Goal: Task Accomplishment & Management: Complete application form

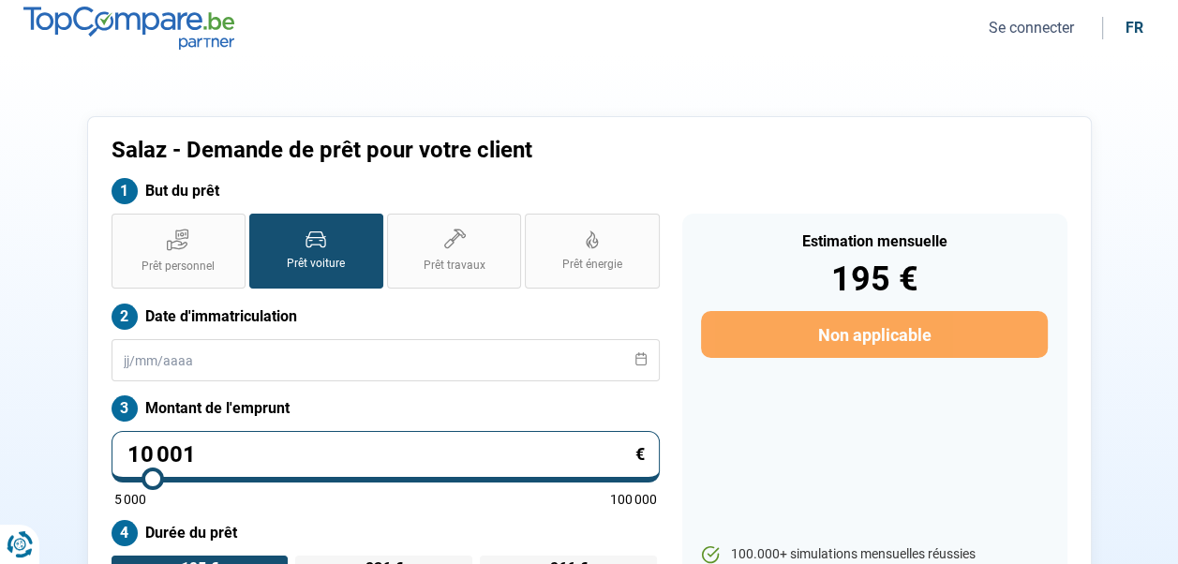
click at [887, 84] on section "Salaz - Demande de prêt pour votre client But du prêt Prêt personnel Prêt voitu…" at bounding box center [589, 402] width 1178 height 692
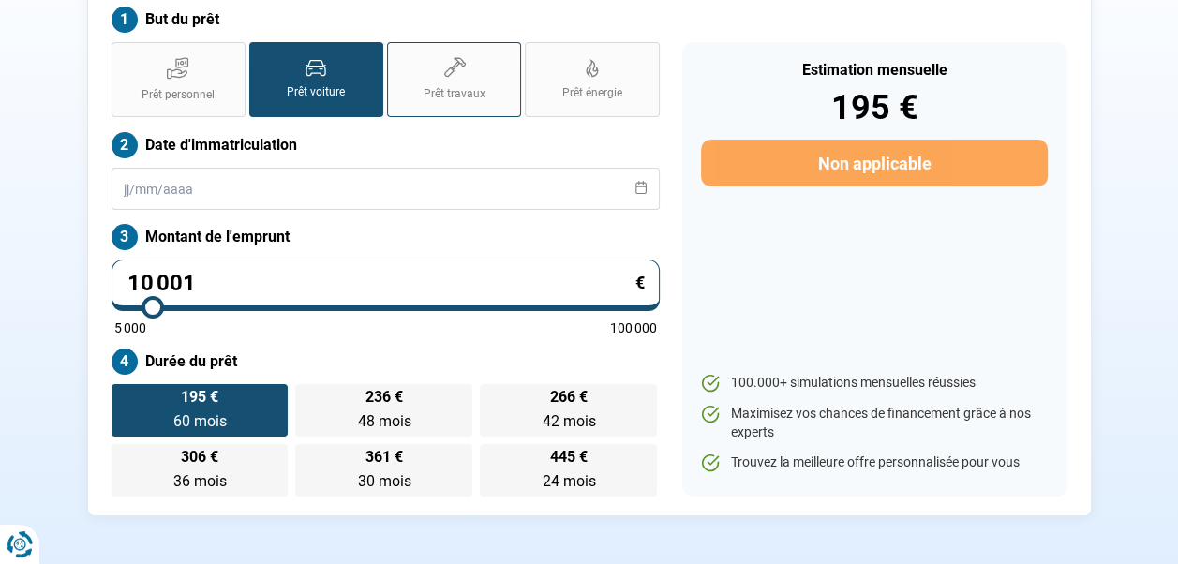
scroll to position [187, 0]
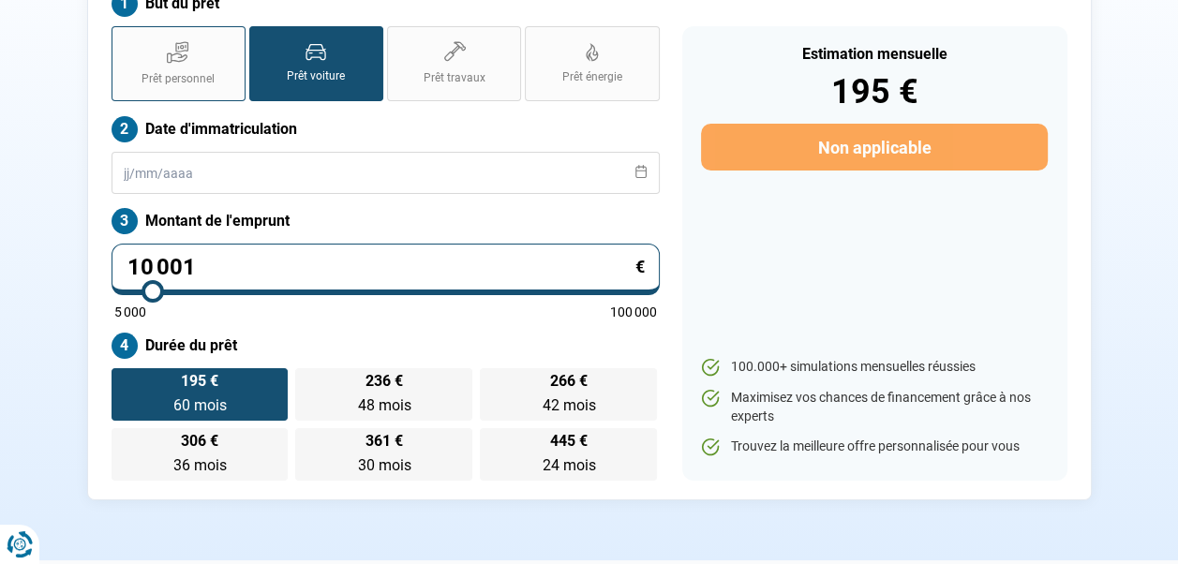
click at [179, 65] on label "Prêt personnel" at bounding box center [179, 63] width 134 height 75
click at [124, 38] on input "Prêt personnel" at bounding box center [118, 32] width 12 height 12
radio input "true"
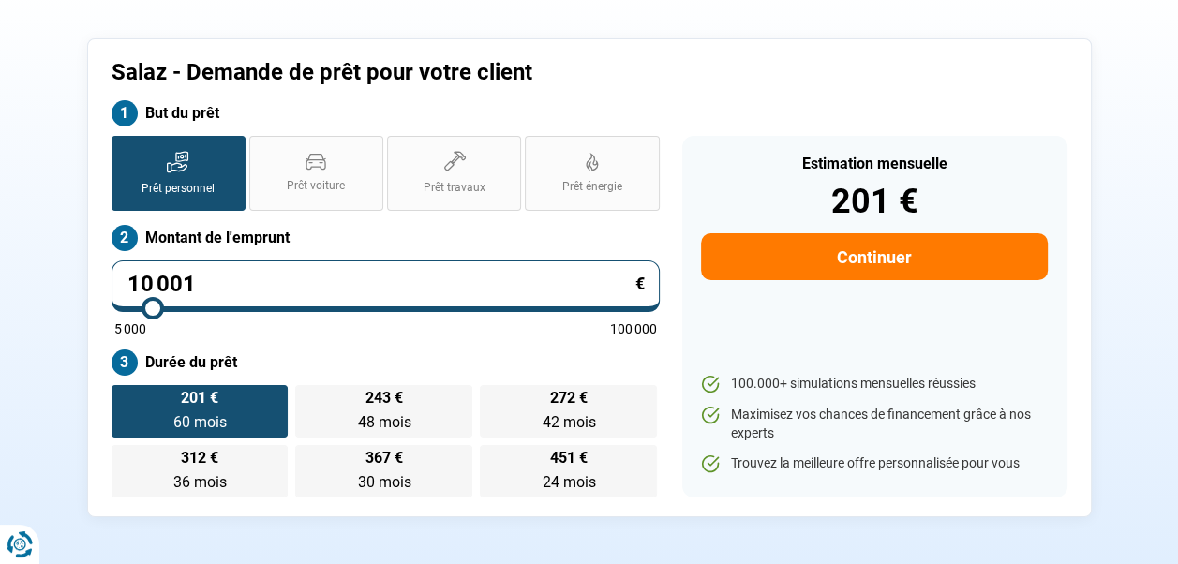
scroll to position [94, 0]
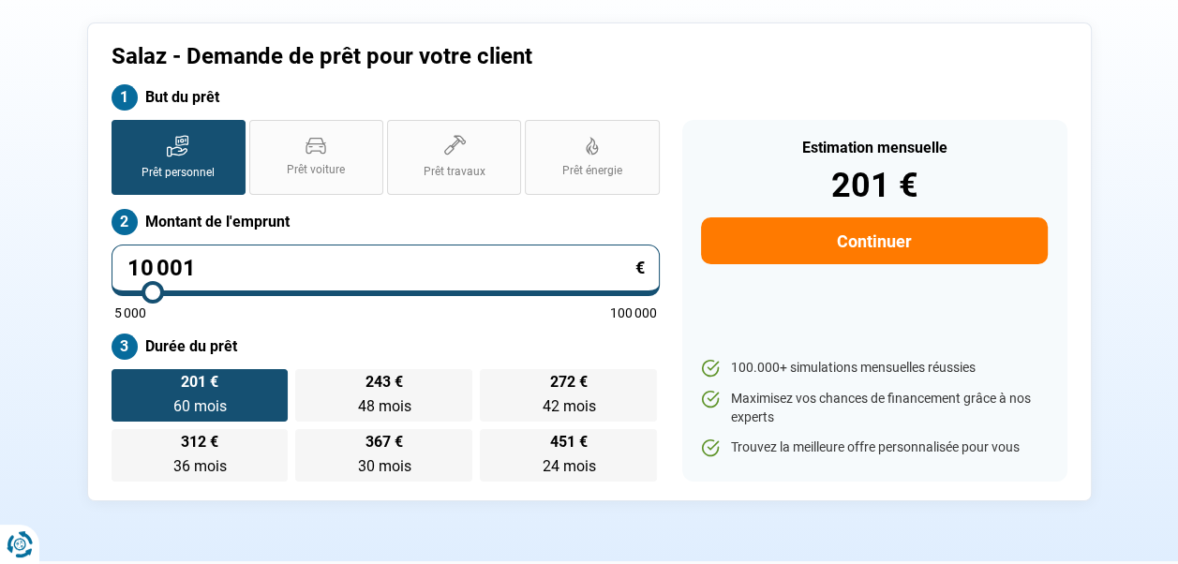
click at [256, 264] on input "10 001" at bounding box center [386, 271] width 548 height 52
type input "9"
type input "5000"
type input "94"
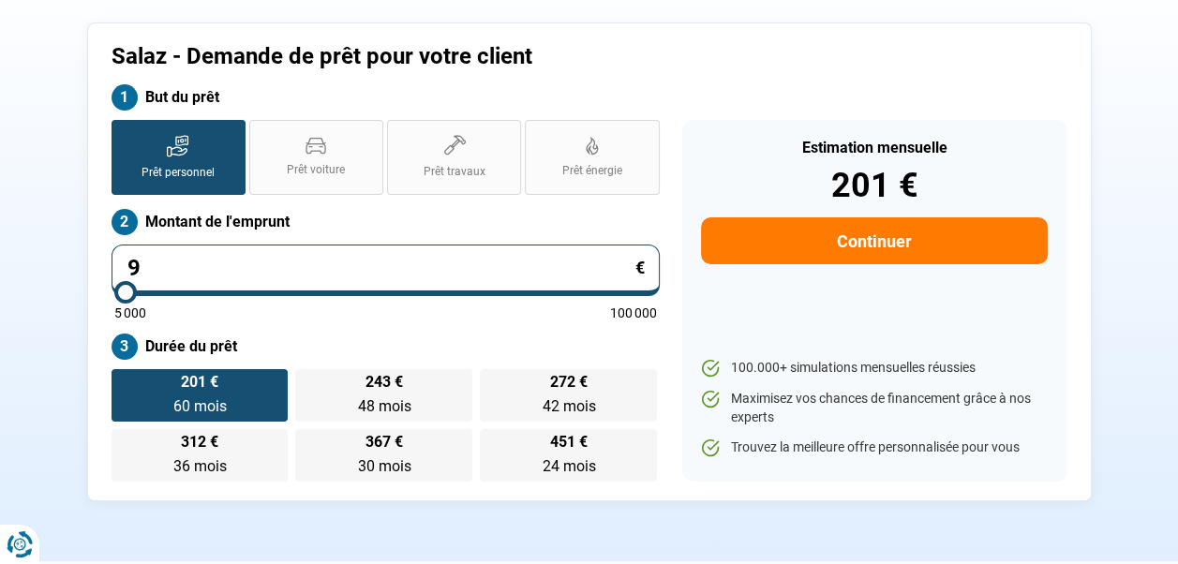
type input "5000"
type input "949"
type input "5000"
type input "9 490"
type input "9500"
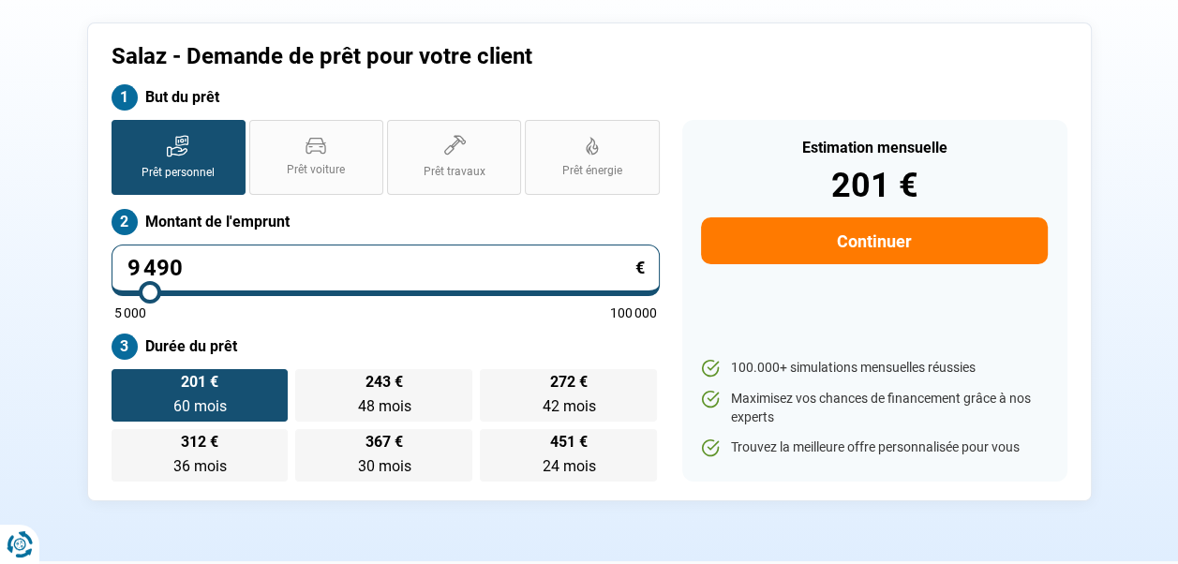
type input "9 490"
type input "9500"
radio input "true"
click at [766, 96] on div "But du prêt" at bounding box center [589, 102] width 979 height 36
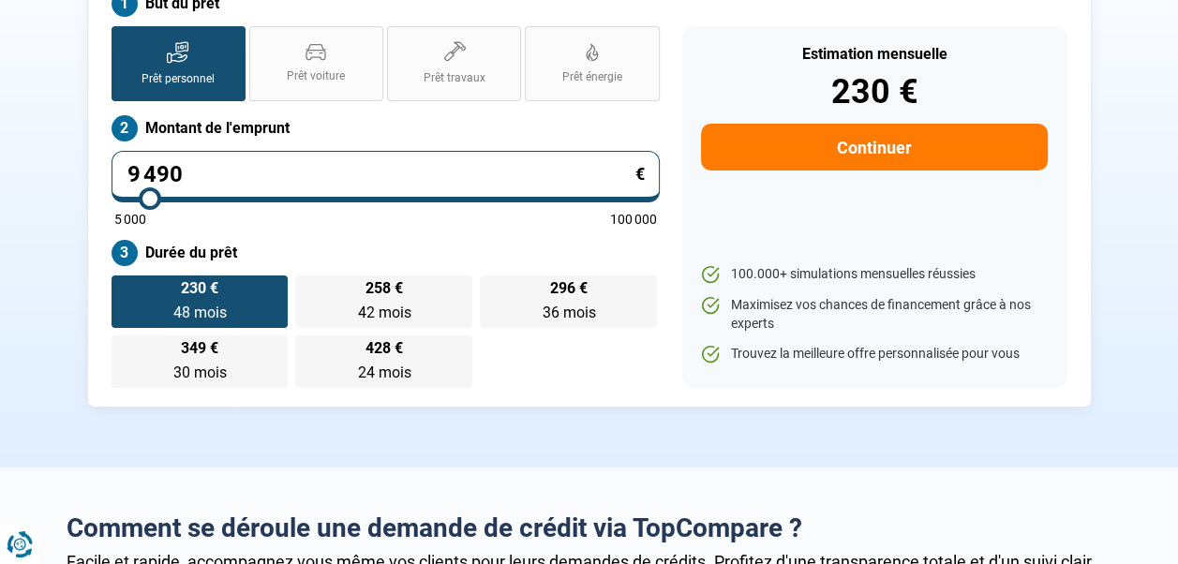
scroll to position [0, 0]
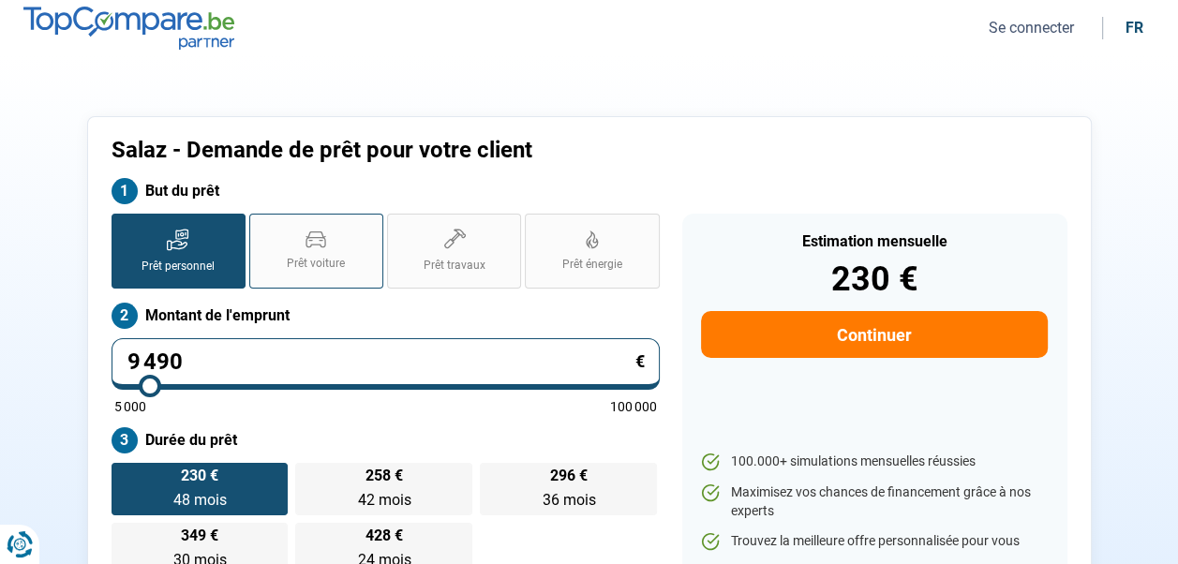
click at [352, 236] on label "Prêt voiture" at bounding box center [316, 251] width 134 height 75
click at [262, 226] on input "Prêt voiture" at bounding box center [255, 220] width 12 height 12
radio input "true"
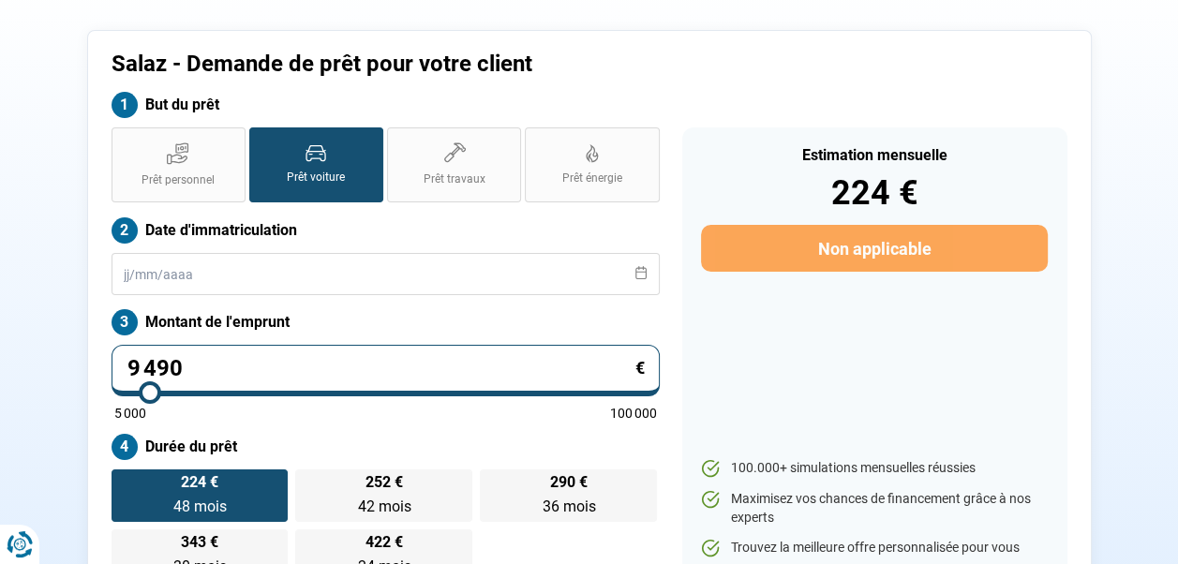
scroll to position [91, 0]
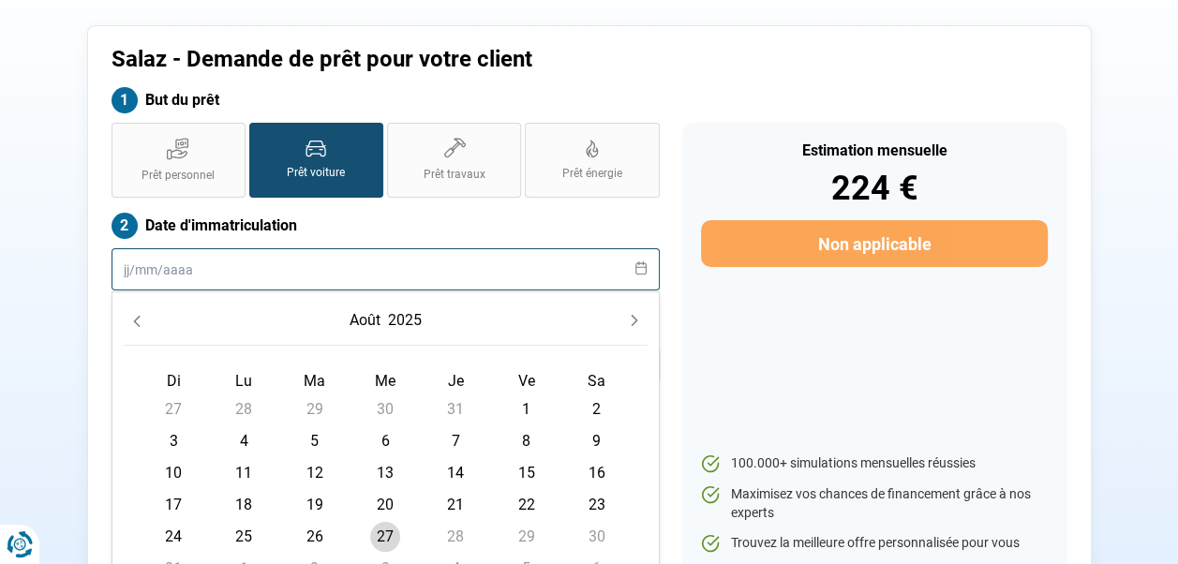
click at [283, 267] on input "text" at bounding box center [386, 269] width 548 height 42
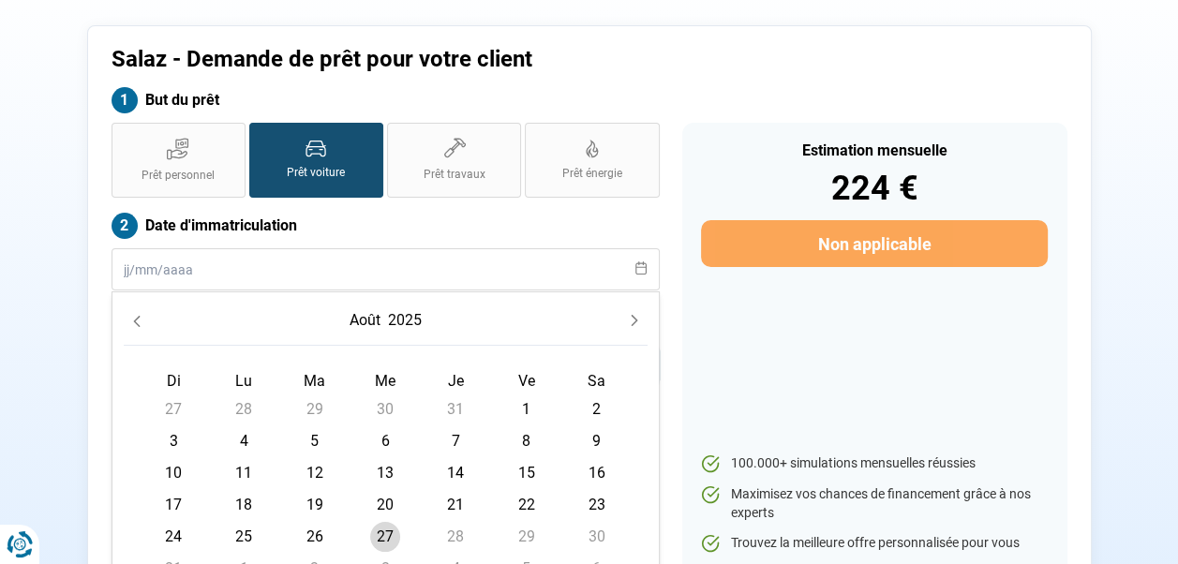
click at [138, 319] on icon "Previous Month" at bounding box center [136, 321] width 13 height 13
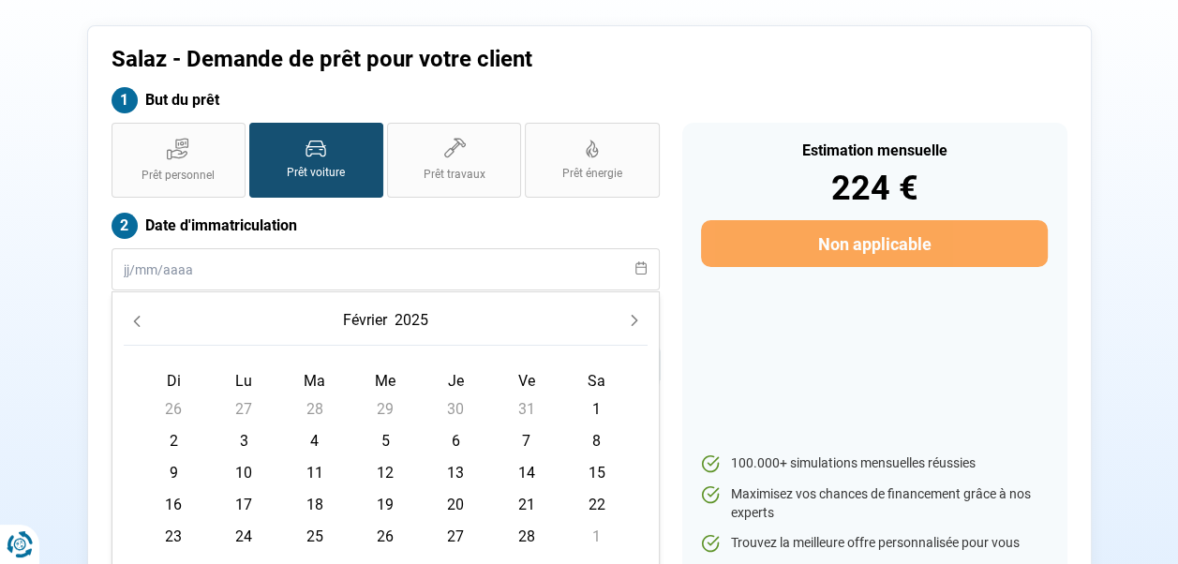
click at [138, 319] on icon "Previous Month" at bounding box center [136, 321] width 13 height 13
click at [135, 321] on icon "Previous Month" at bounding box center [136, 321] width 13 height 13
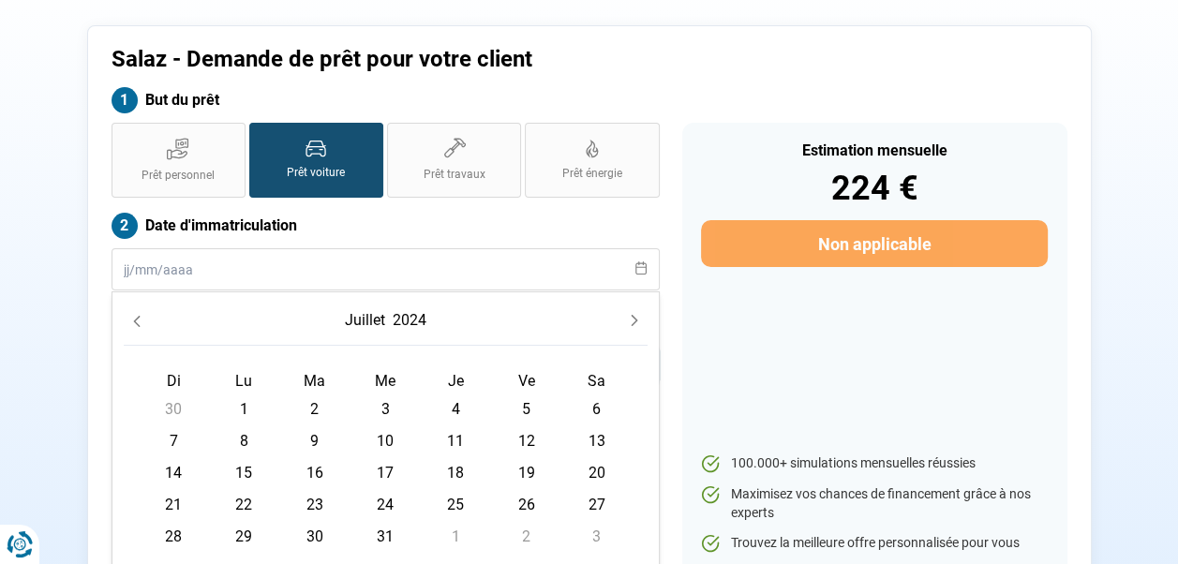
click at [135, 321] on icon "Previous Month" at bounding box center [136, 321] width 13 height 13
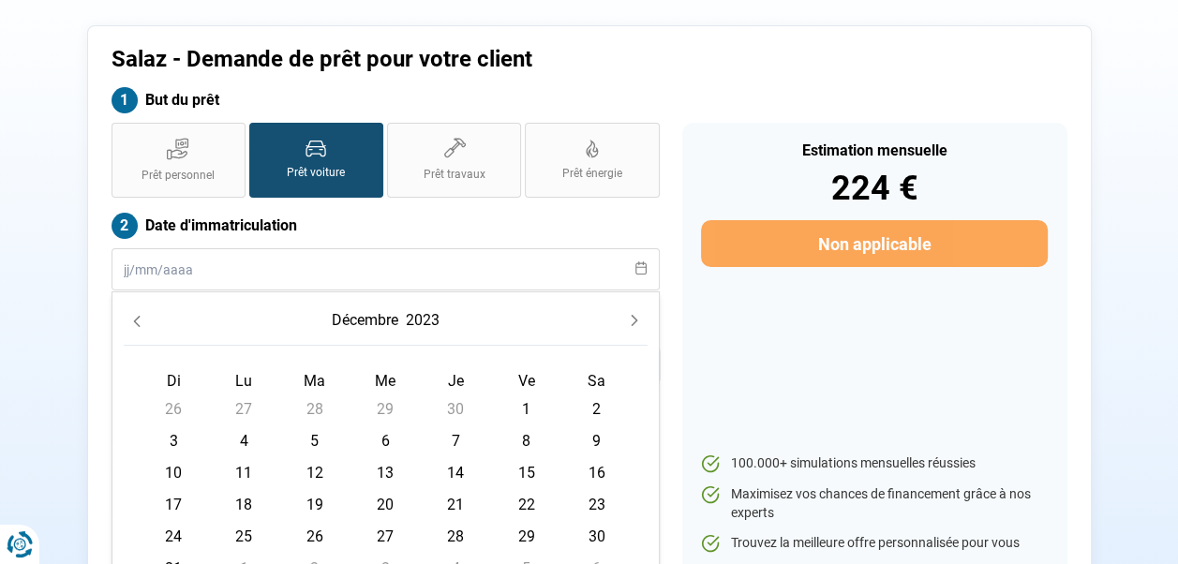
click at [135, 321] on icon "Previous Month" at bounding box center [136, 321] width 13 height 13
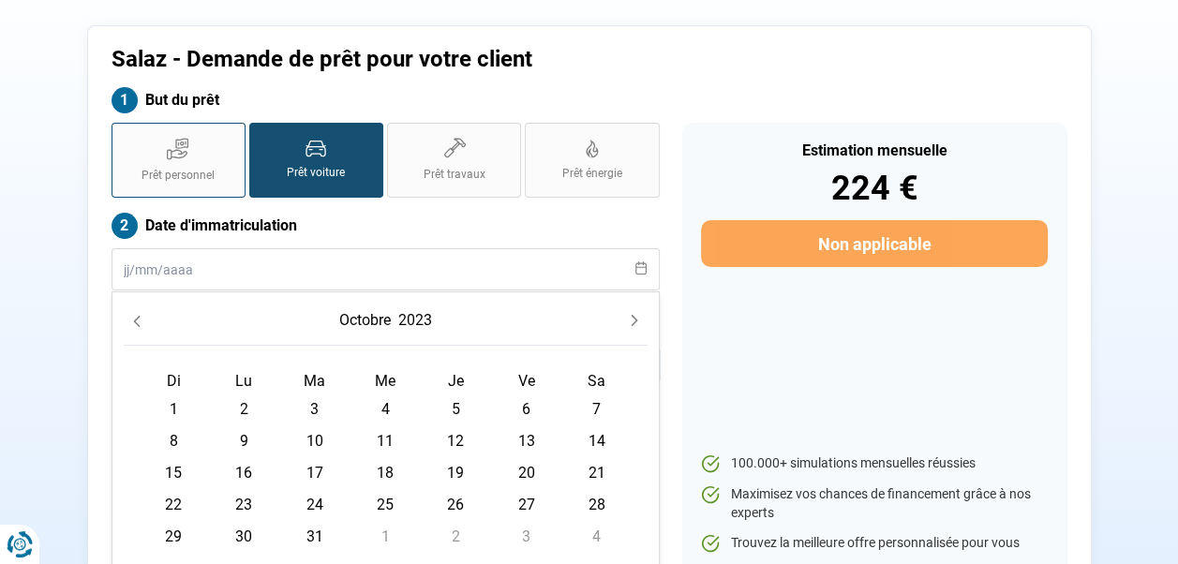
click at [200, 181] on span "Prêt personnel" at bounding box center [178, 176] width 73 height 16
click at [124, 135] on input "Prêt personnel" at bounding box center [118, 129] width 12 height 12
radio input "true"
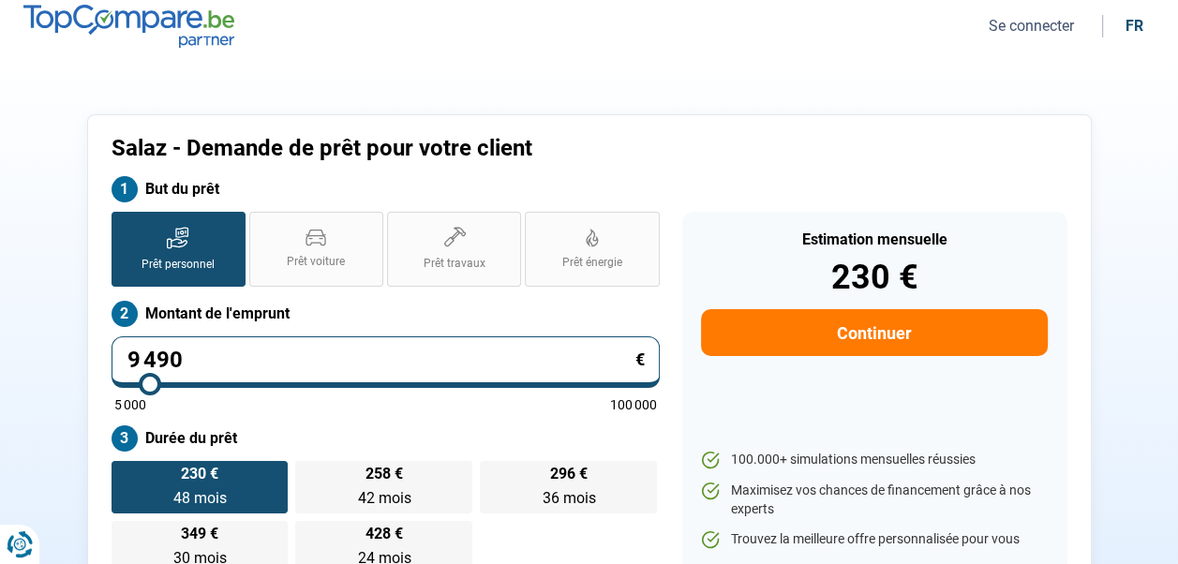
scroll to position [0, 0]
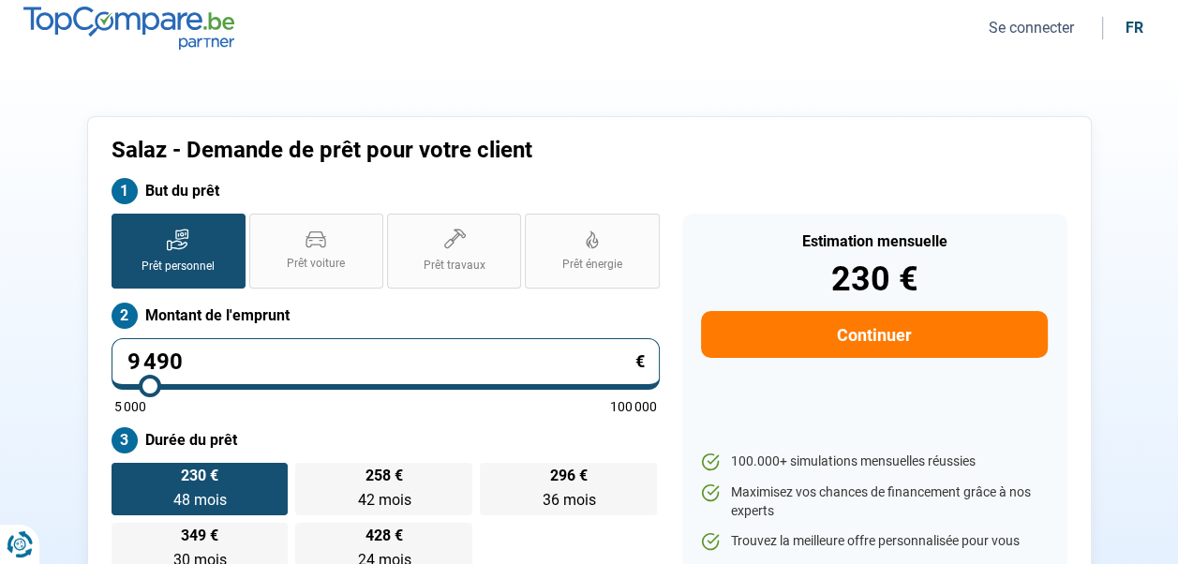
click at [233, 352] on input "9 490" at bounding box center [386, 364] width 548 height 52
type input "949"
type input "5000"
type input "94"
type input "5000"
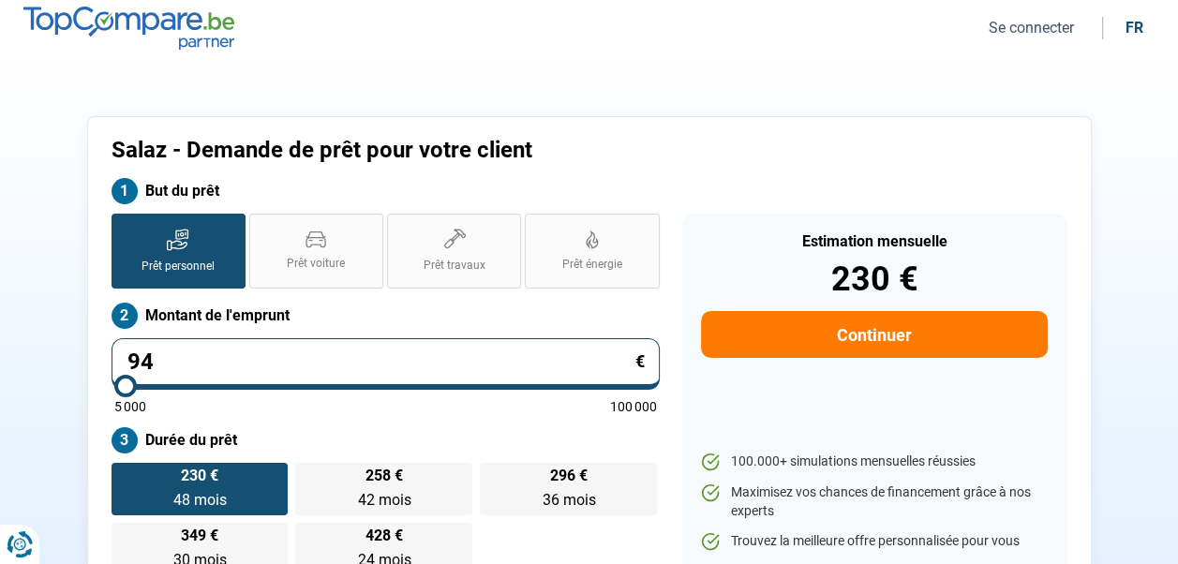
type input "9"
type input "5000"
type input "0"
type input "5000"
type input "1"
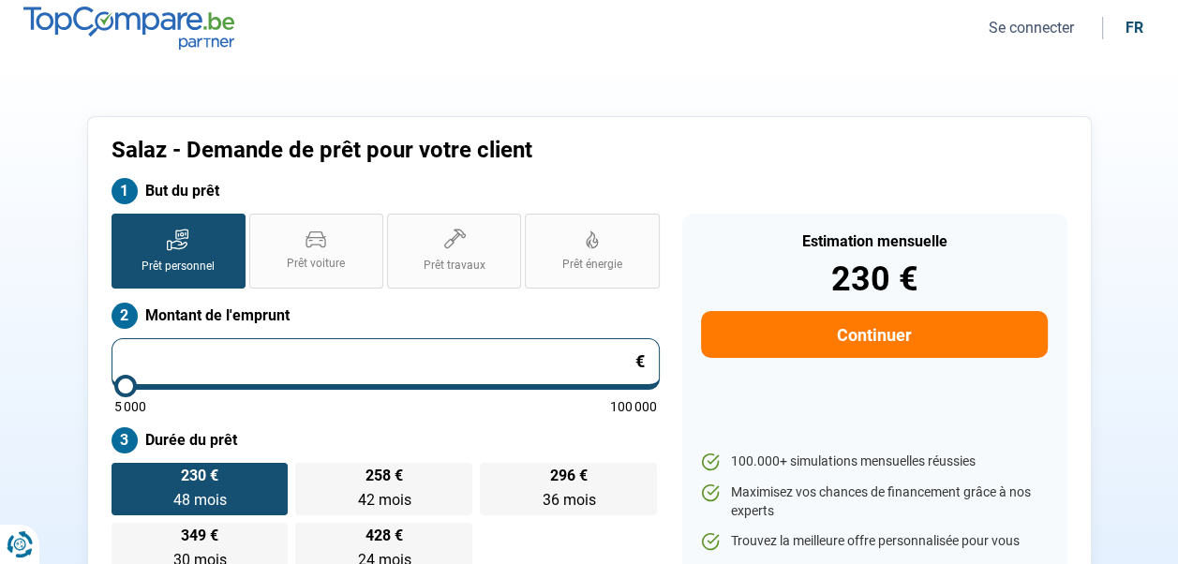
type input "5000"
type input "11"
type input "5000"
type input "114"
type input "5000"
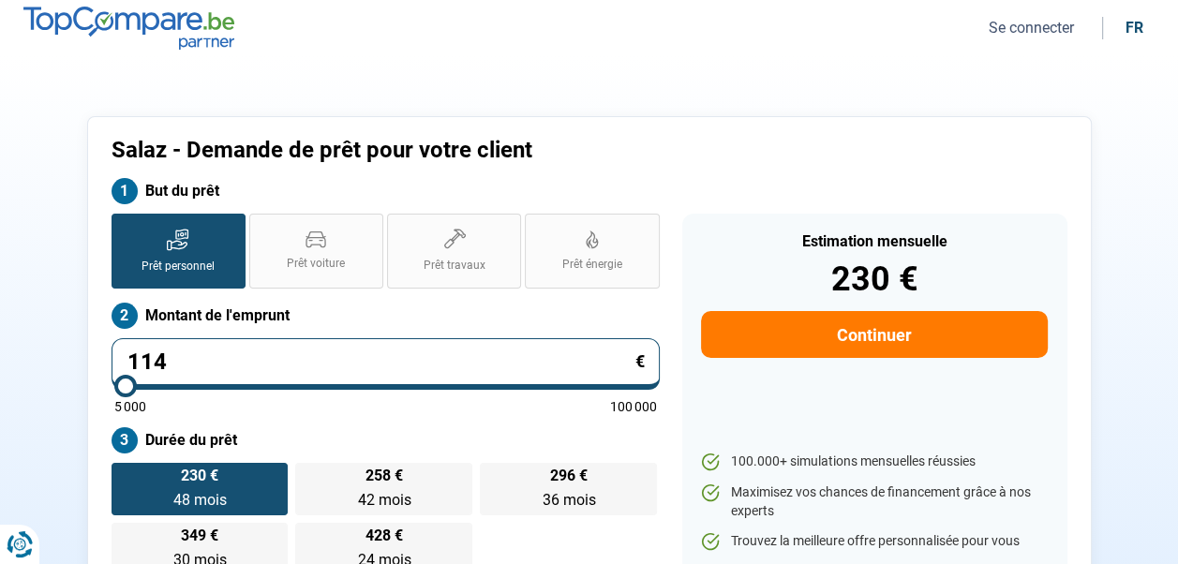
type input "1 149"
type input "5000"
type input "11 490"
type input "11500"
type input "11 490"
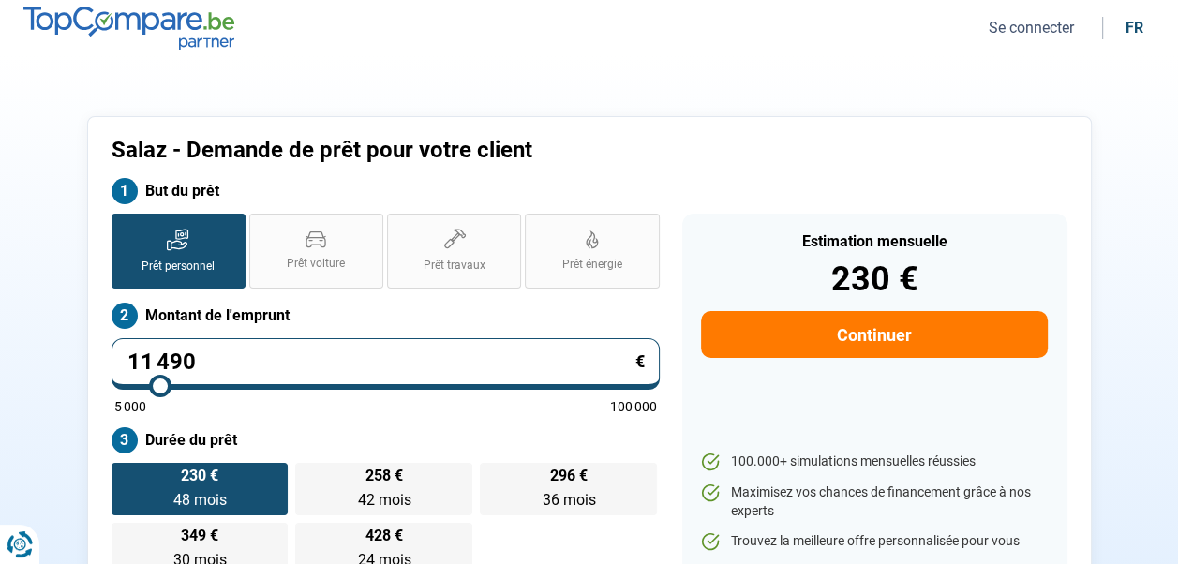
type input "11500"
radio input "false"
click at [845, 149] on div "Salaz - Demande de prêt pour votre client" at bounding box center [589, 157] width 979 height 41
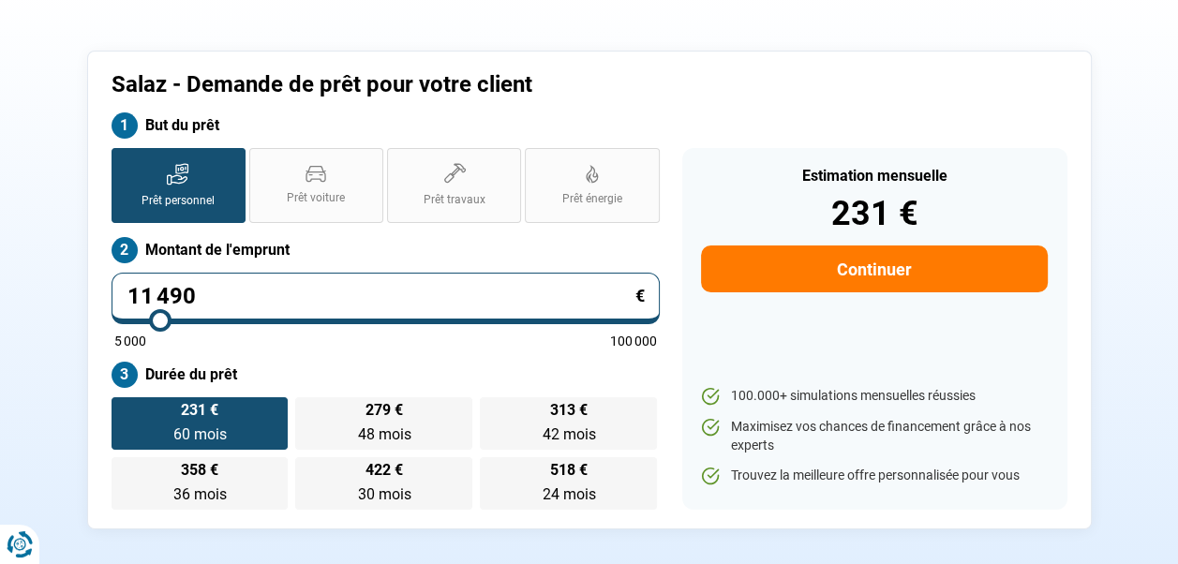
scroll to position [94, 0]
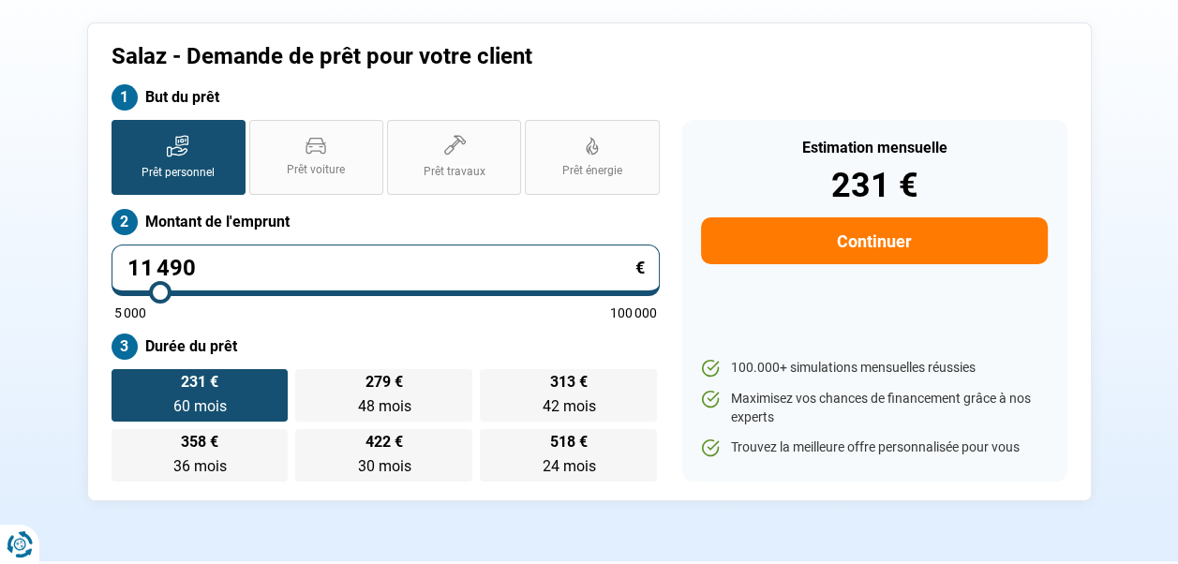
click at [284, 270] on input "11 490" at bounding box center [386, 271] width 548 height 52
type input "1 149"
type input "5000"
type input "114"
type input "5000"
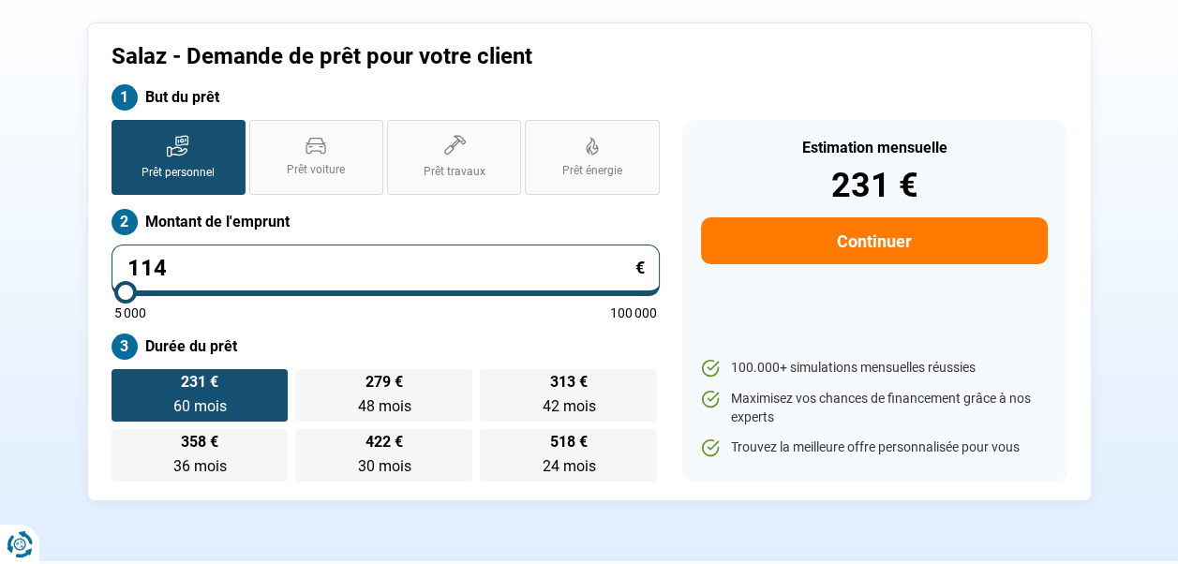
type input "11"
type input "5000"
type input "1"
type input "5000"
type input "0"
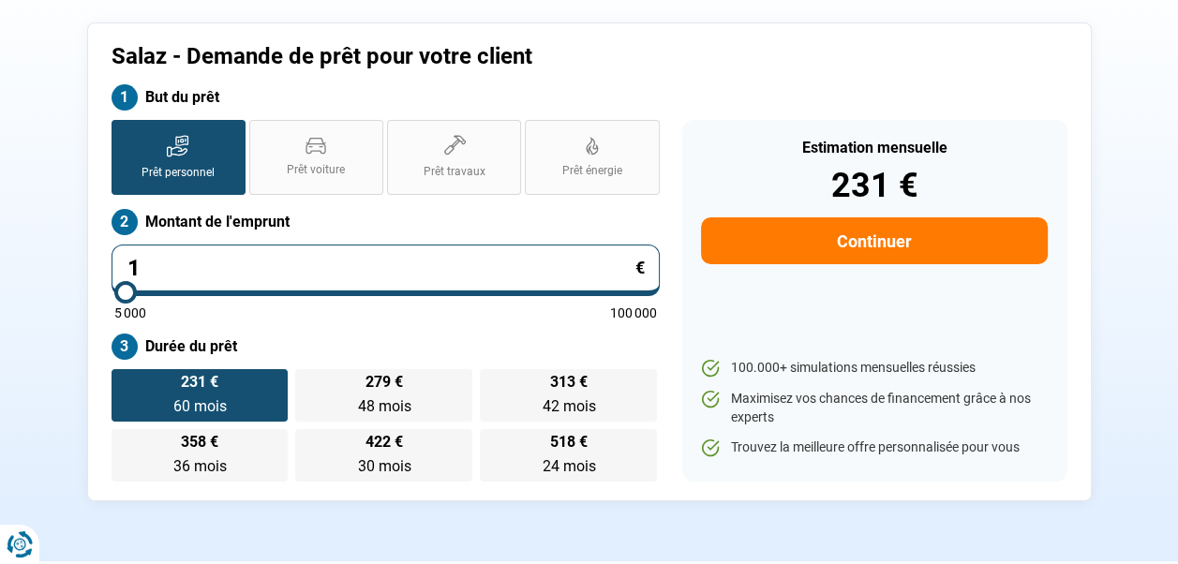
type input "5000"
type input "9"
type input "5000"
type input "94"
type input "5000"
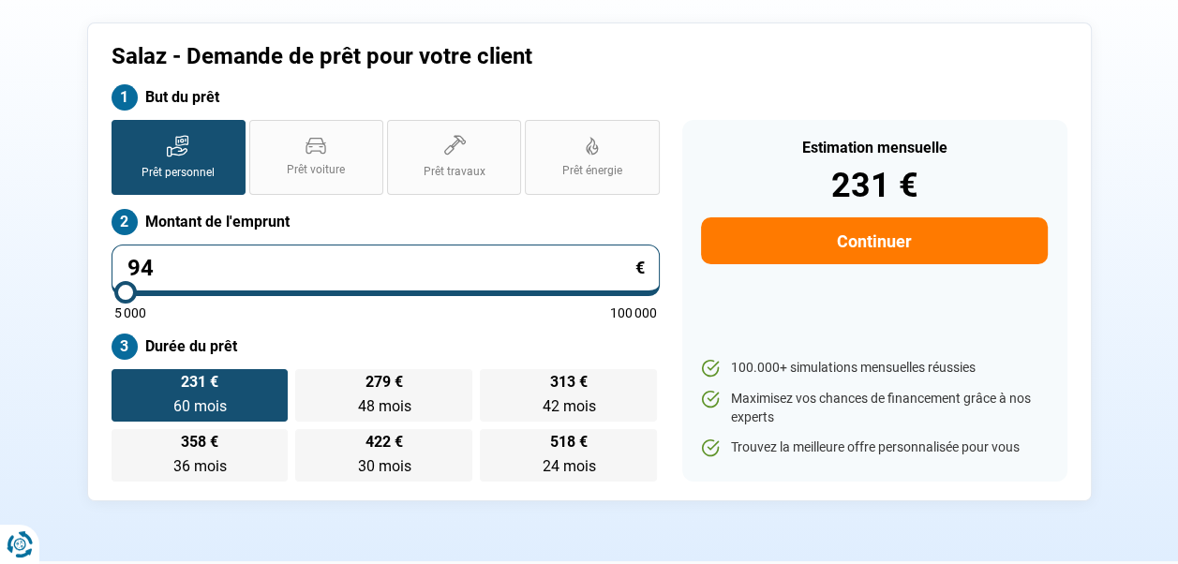
type input "949"
type input "5000"
type input "9 490"
type input "9500"
type input "9 490"
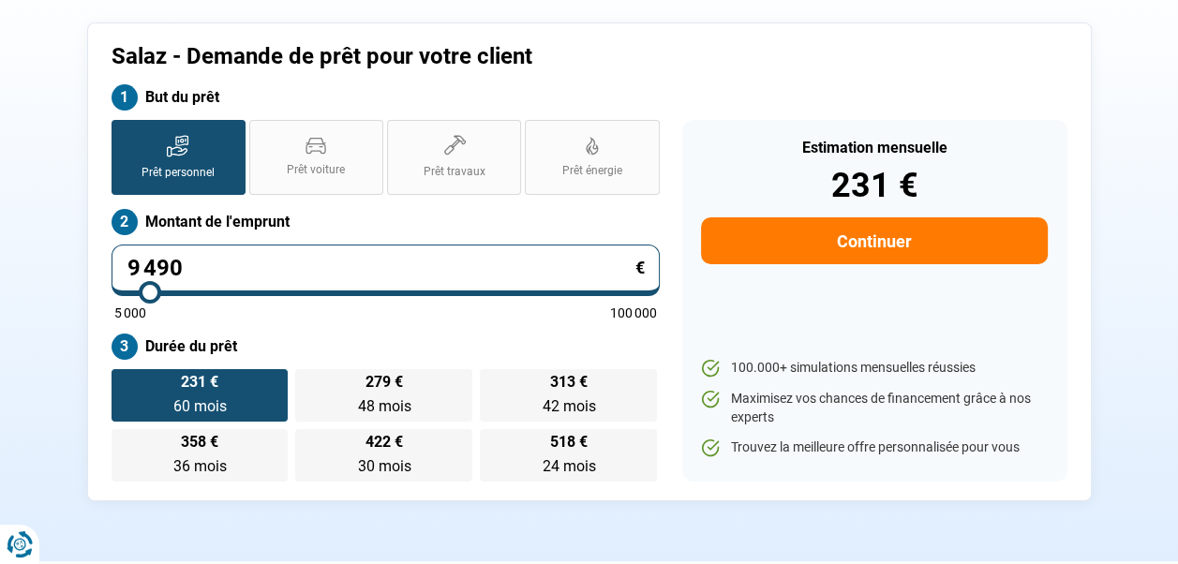
type input "9500"
radio input "true"
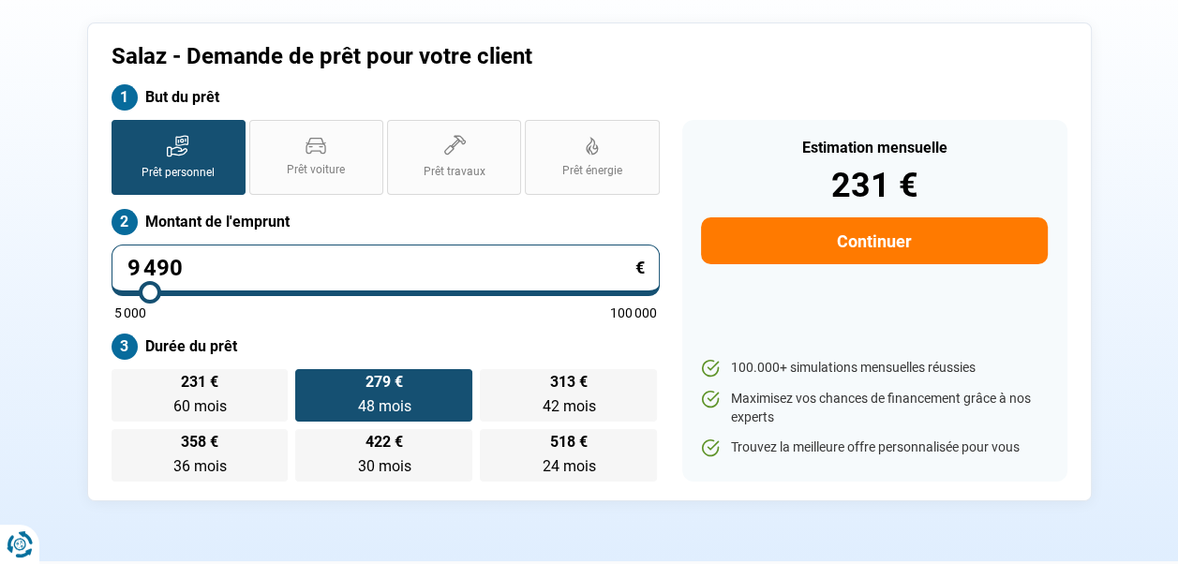
click at [901, 61] on div "Salaz - Demande de prêt pour votre client" at bounding box center [589, 63] width 979 height 41
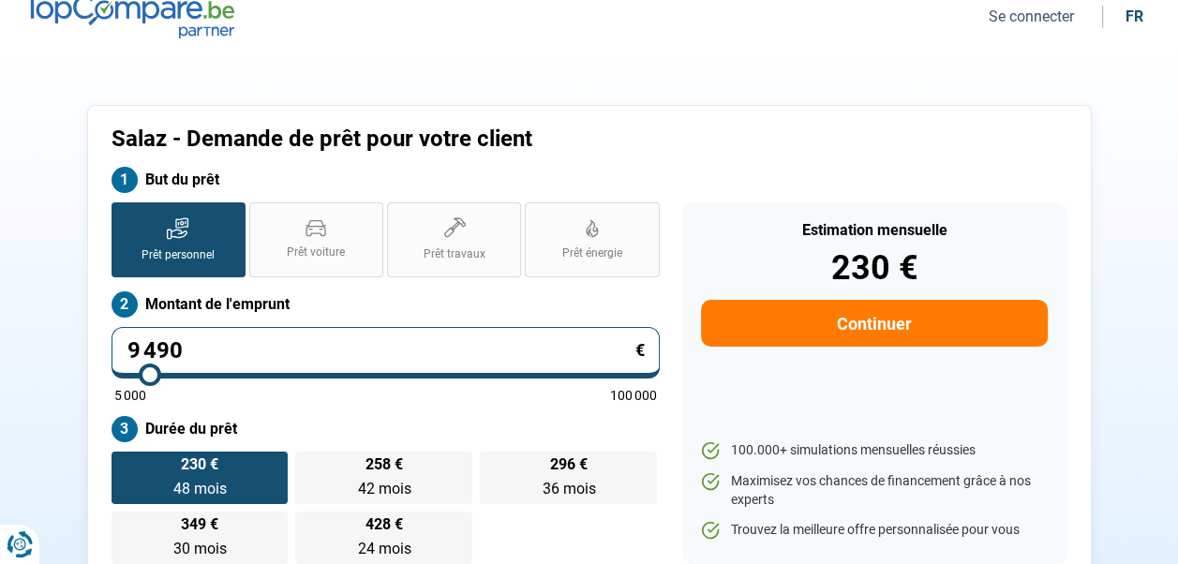
scroll to position [0, 0]
